Goal: Book appointment/travel/reservation

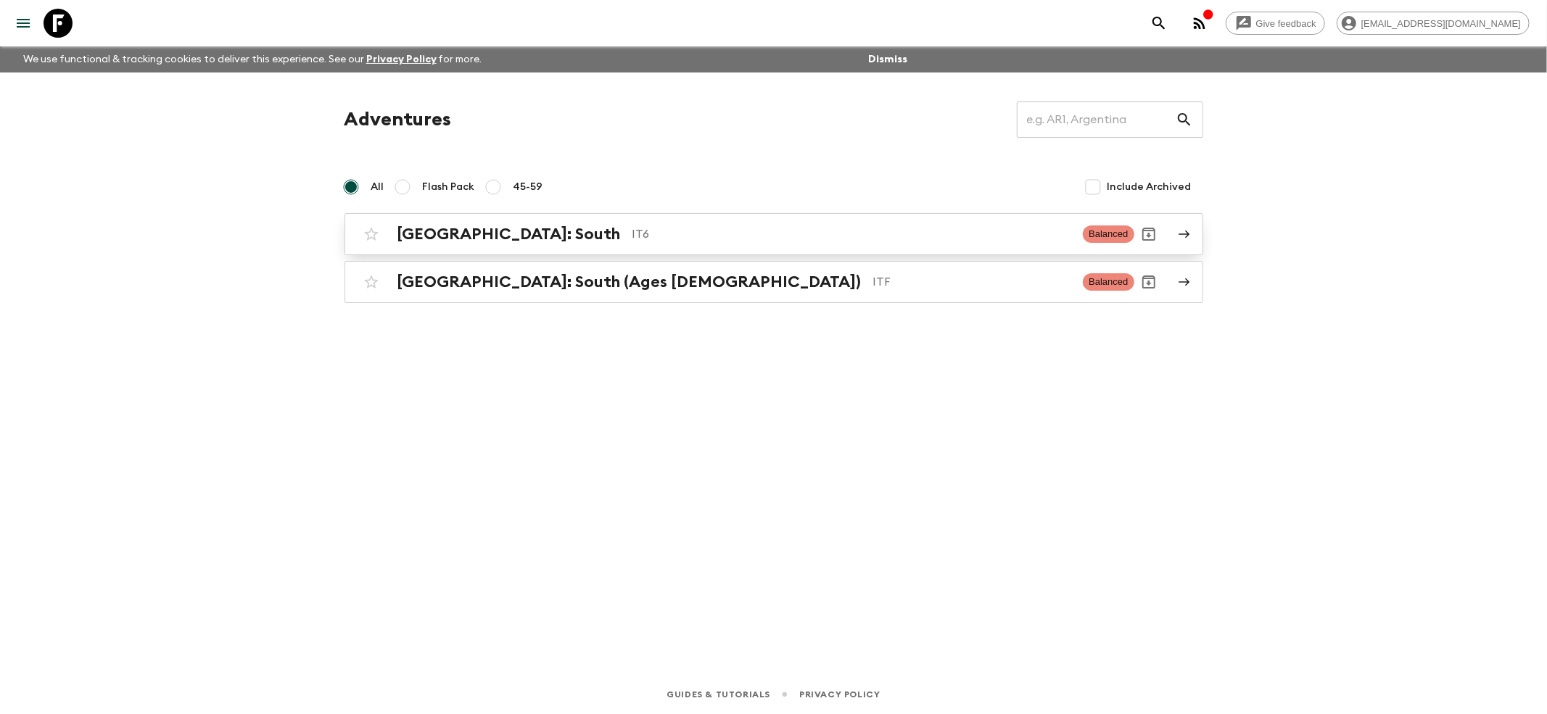
click at [433, 241] on h2 "[GEOGRAPHIC_DATA]: South" at bounding box center [508, 234] width 223 height 19
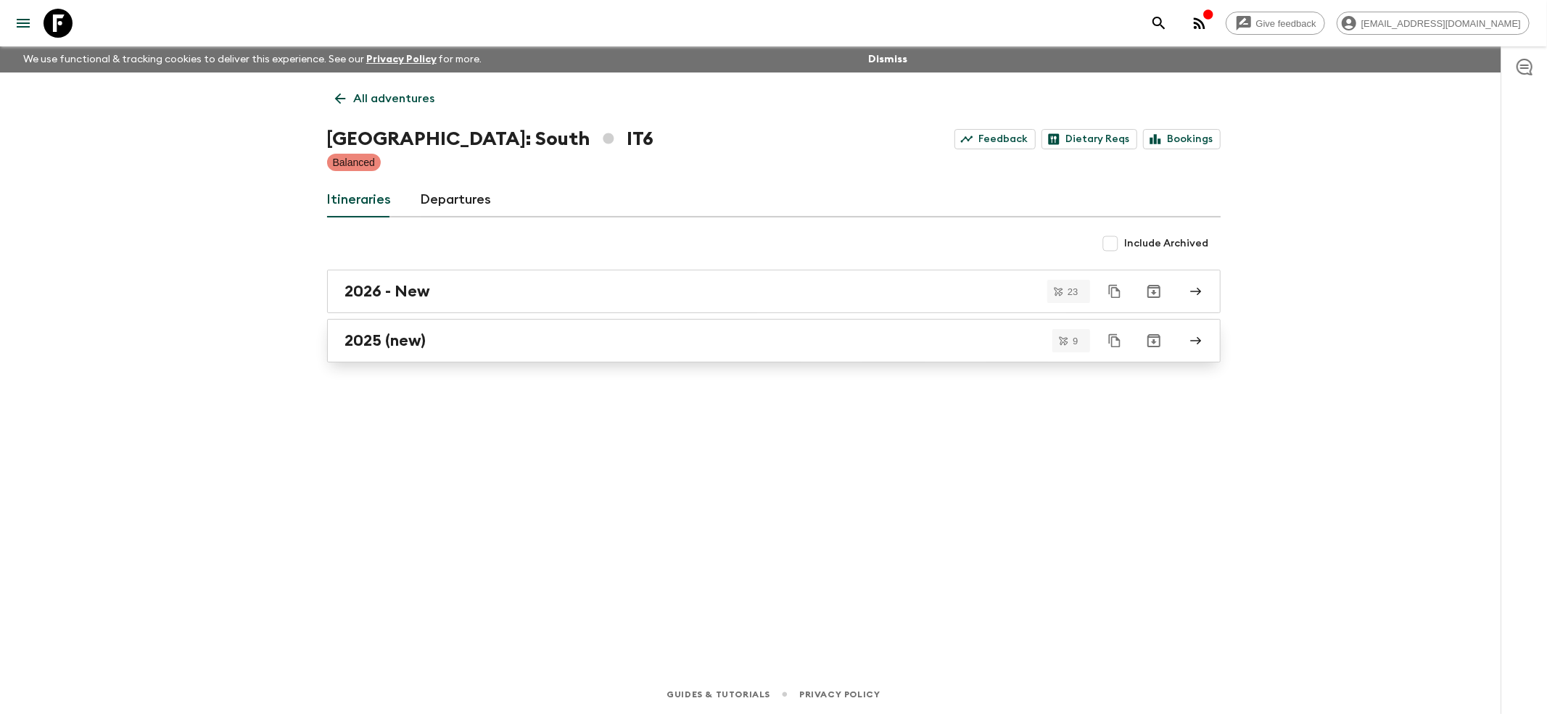
click at [372, 346] on h2 "2025 (new)" at bounding box center [385, 340] width 81 height 19
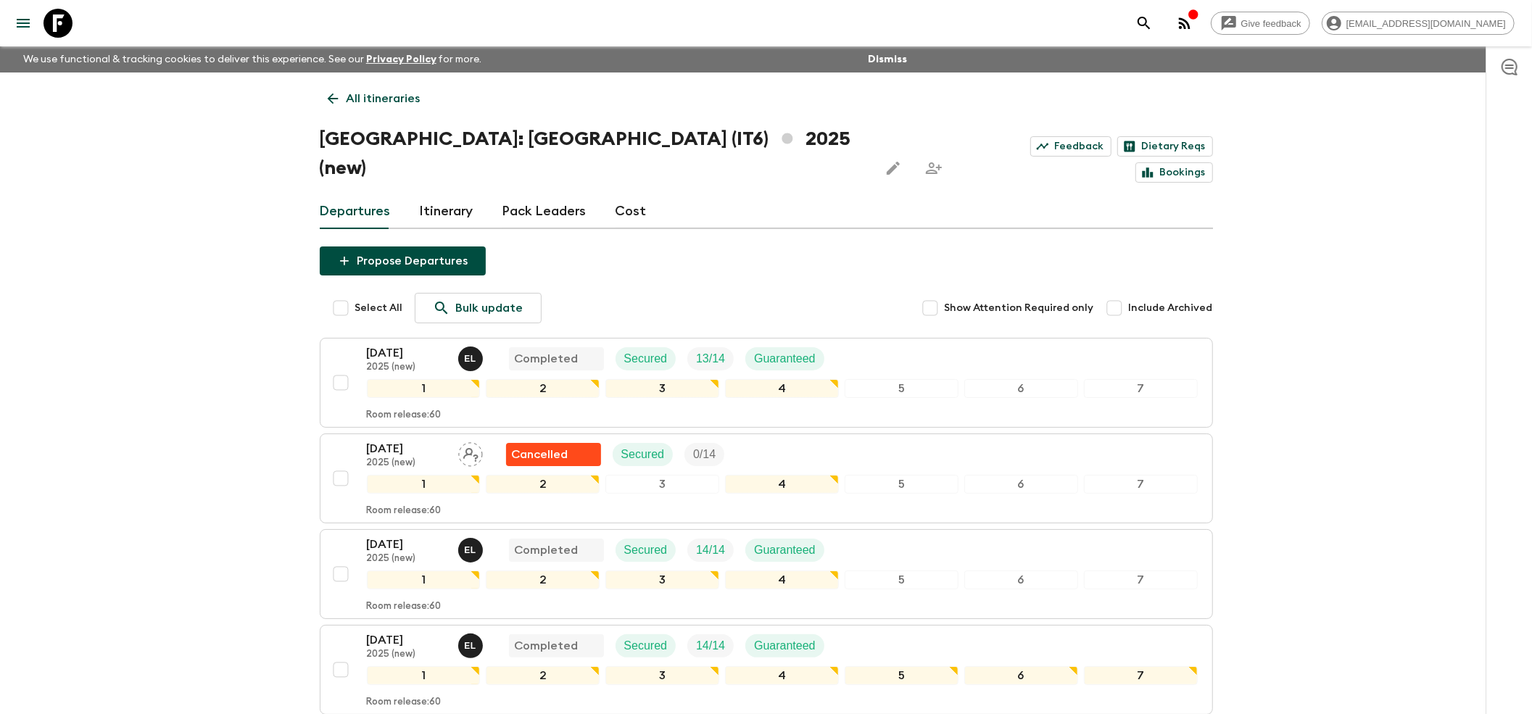
scroll to position [193, 0]
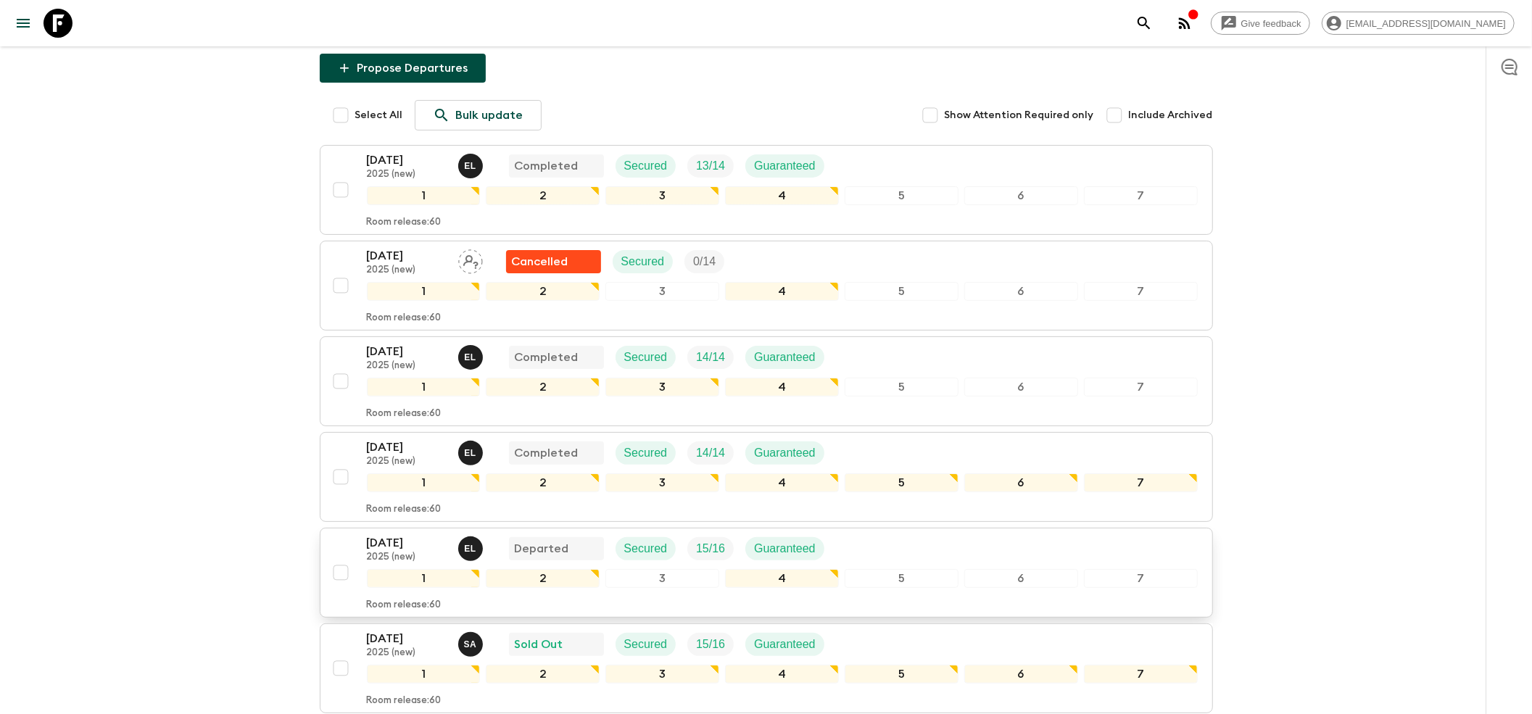
click at [392, 534] on p "[DATE]" at bounding box center [407, 542] width 80 height 17
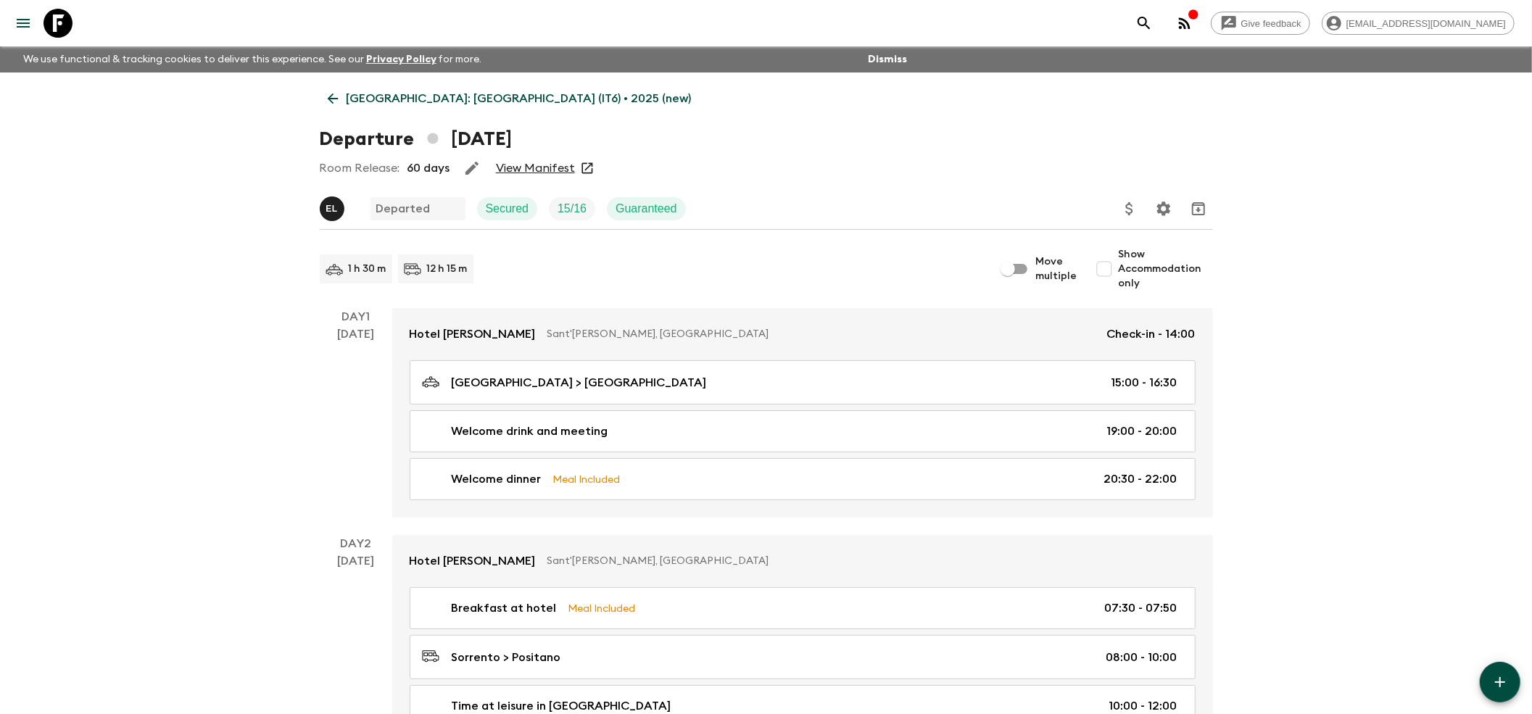
click at [334, 102] on icon at bounding box center [333, 99] width 16 height 16
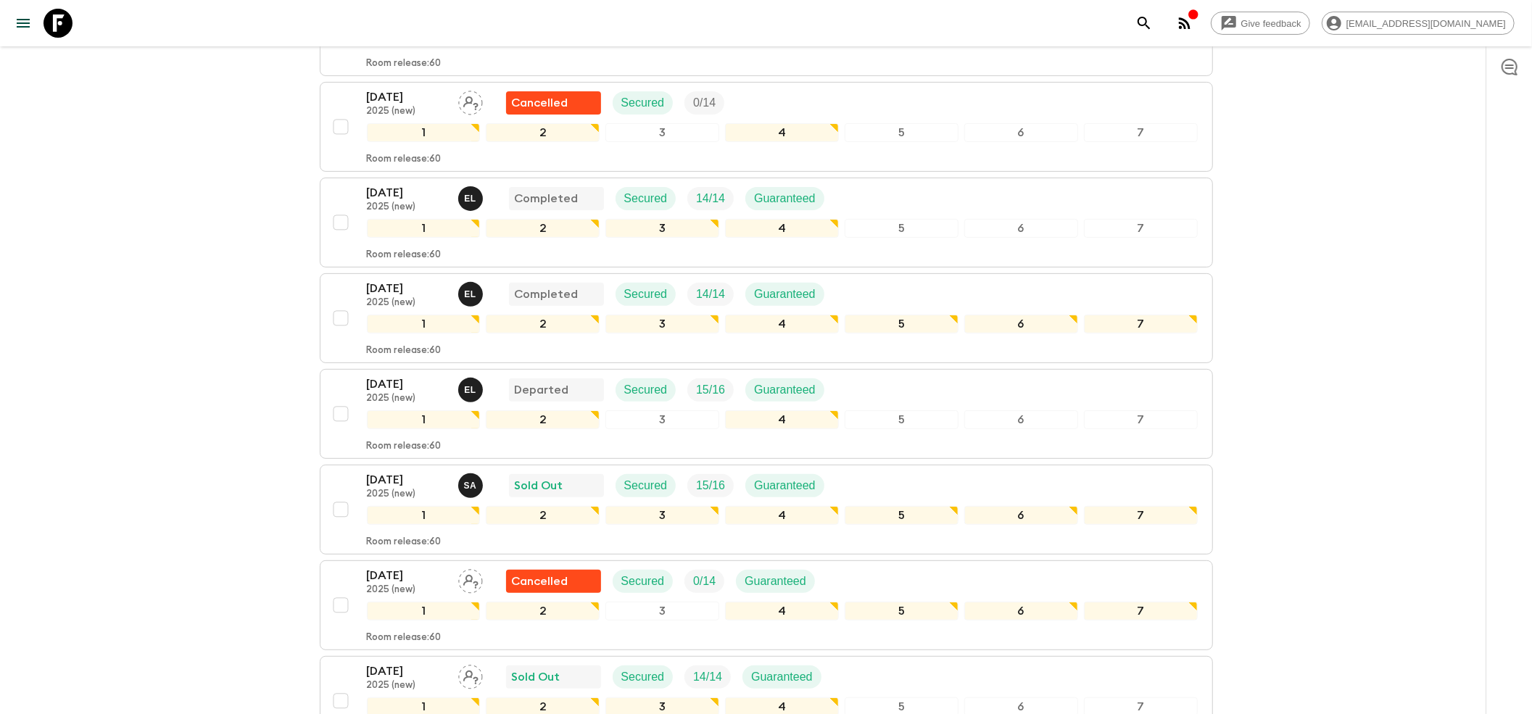
scroll to position [386, 0]
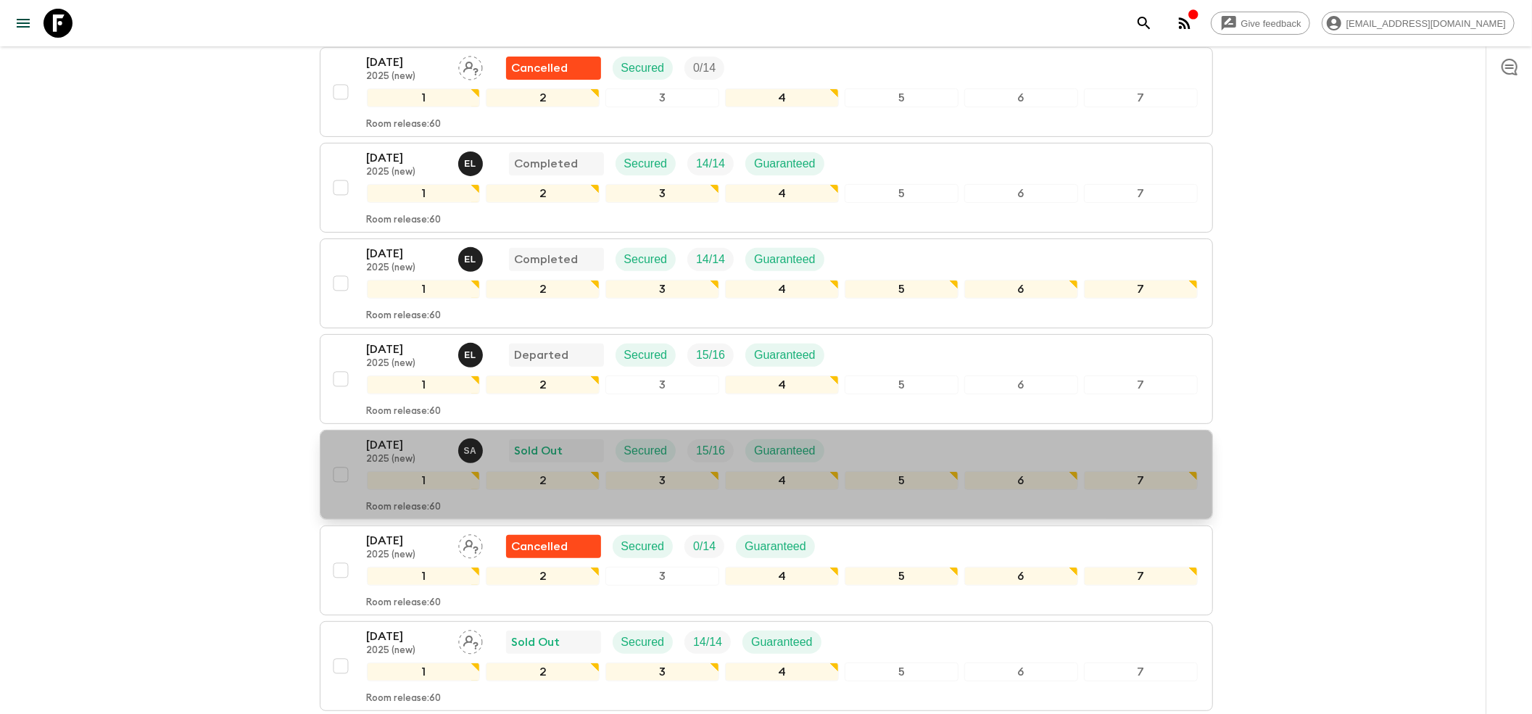
click at [415, 454] on p "2025 (new)" at bounding box center [407, 460] width 80 height 12
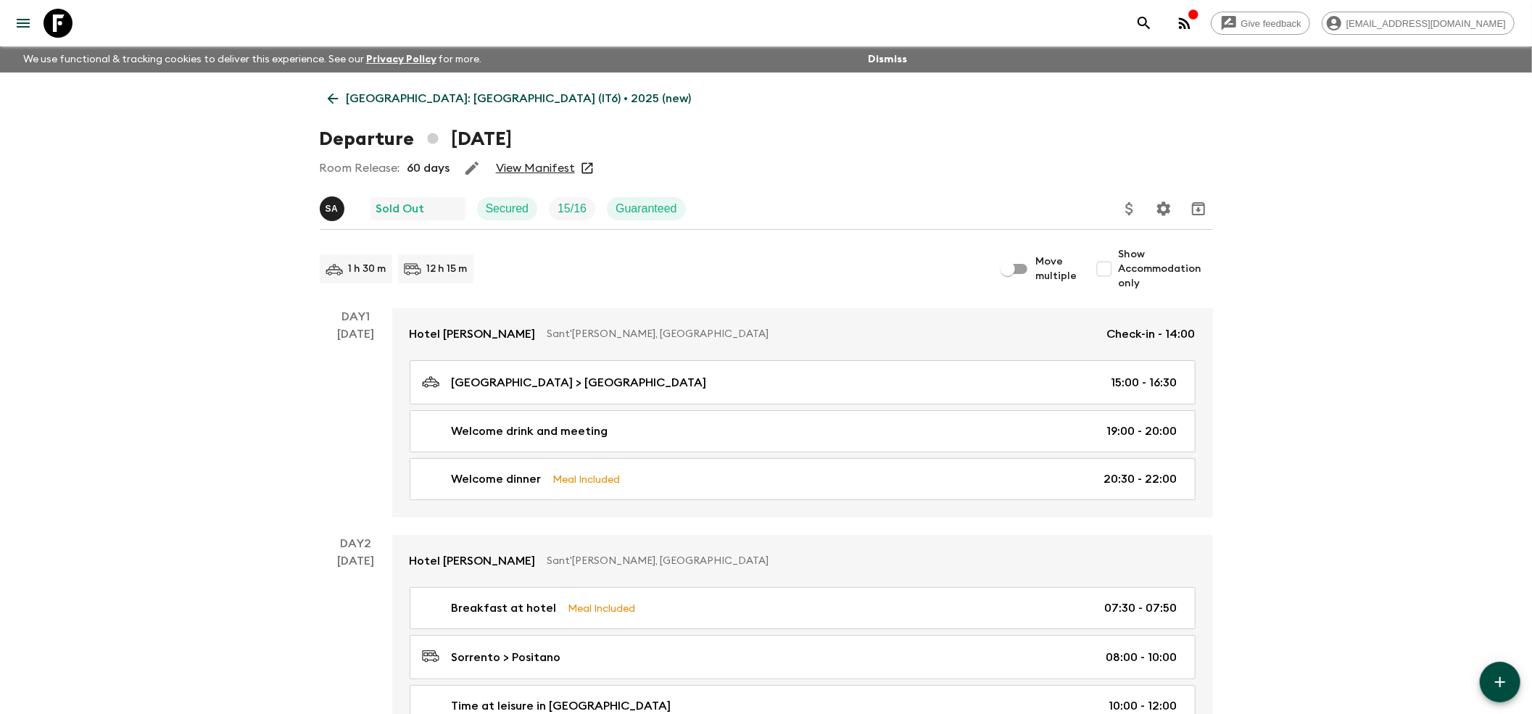
click at [525, 171] on link "View Manifest" at bounding box center [535, 168] width 79 height 15
